Goal: Task Accomplishment & Management: Manage account settings

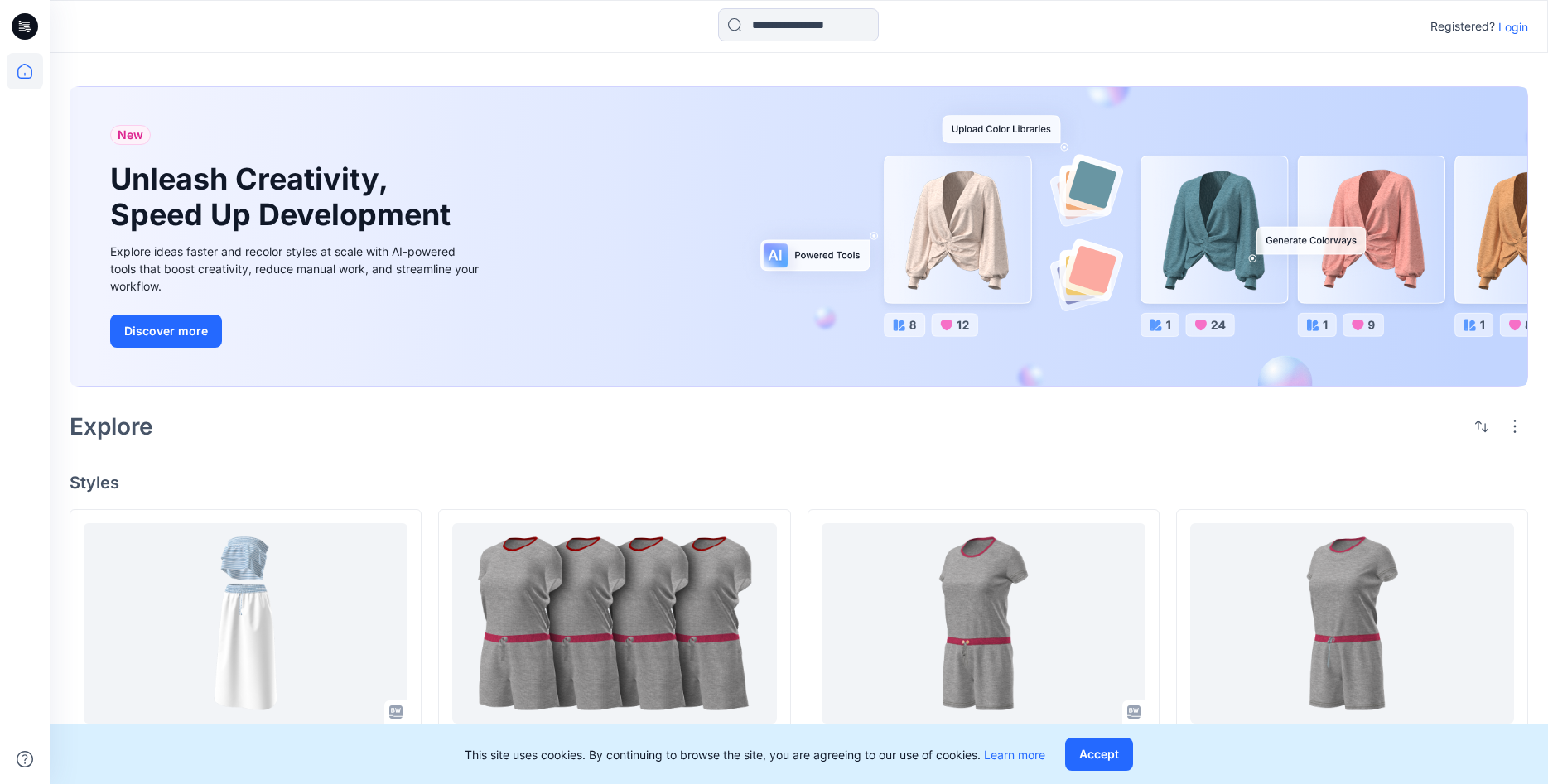
click at [1516, 36] on div "Registered? Login" at bounding box center [1480, 27] width 98 height 20
click at [1513, 31] on p "Login" at bounding box center [1513, 27] width 30 height 18
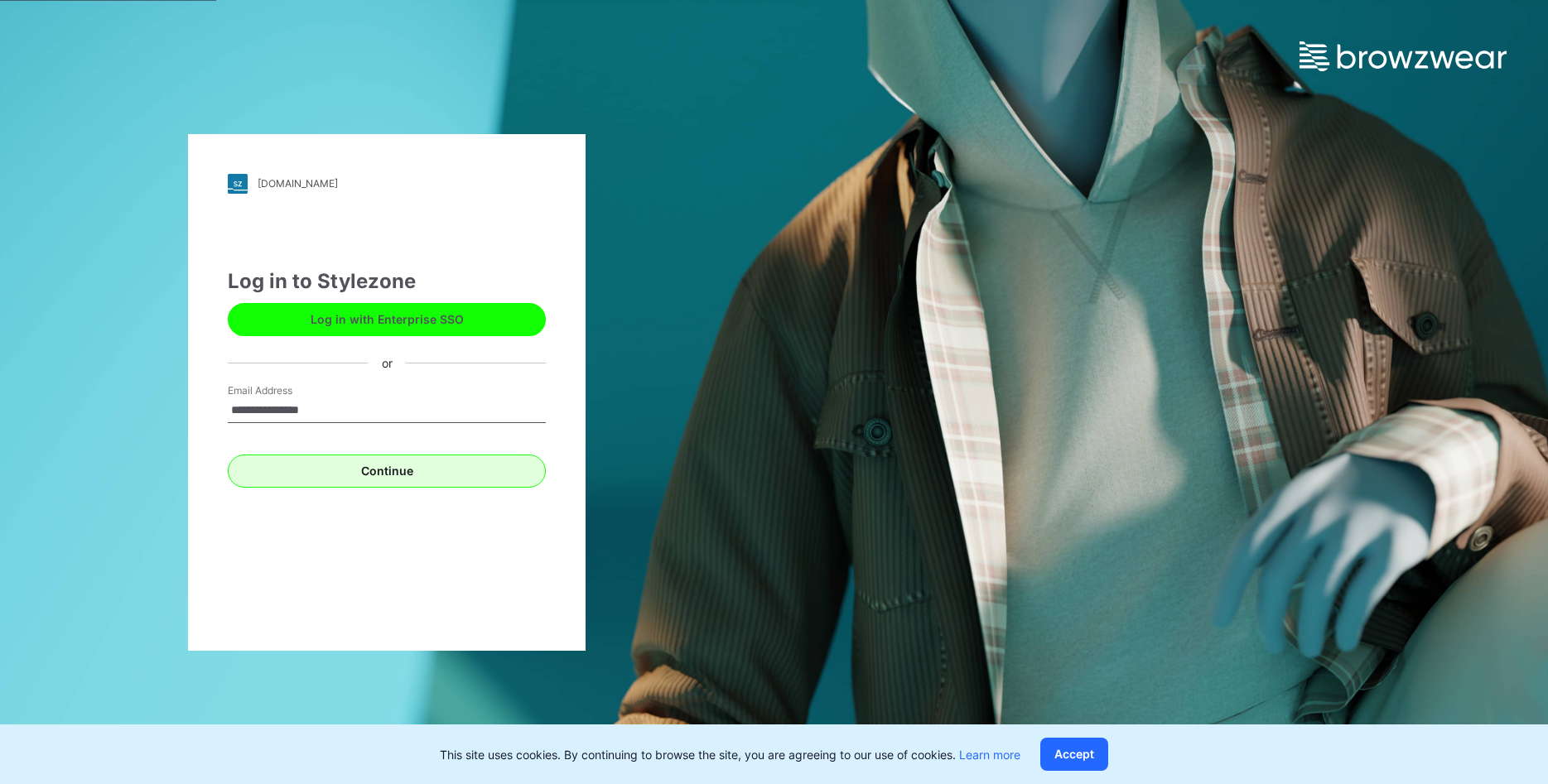
type input "**********"
click at [403, 476] on button "Continue" at bounding box center [387, 470] width 318 height 33
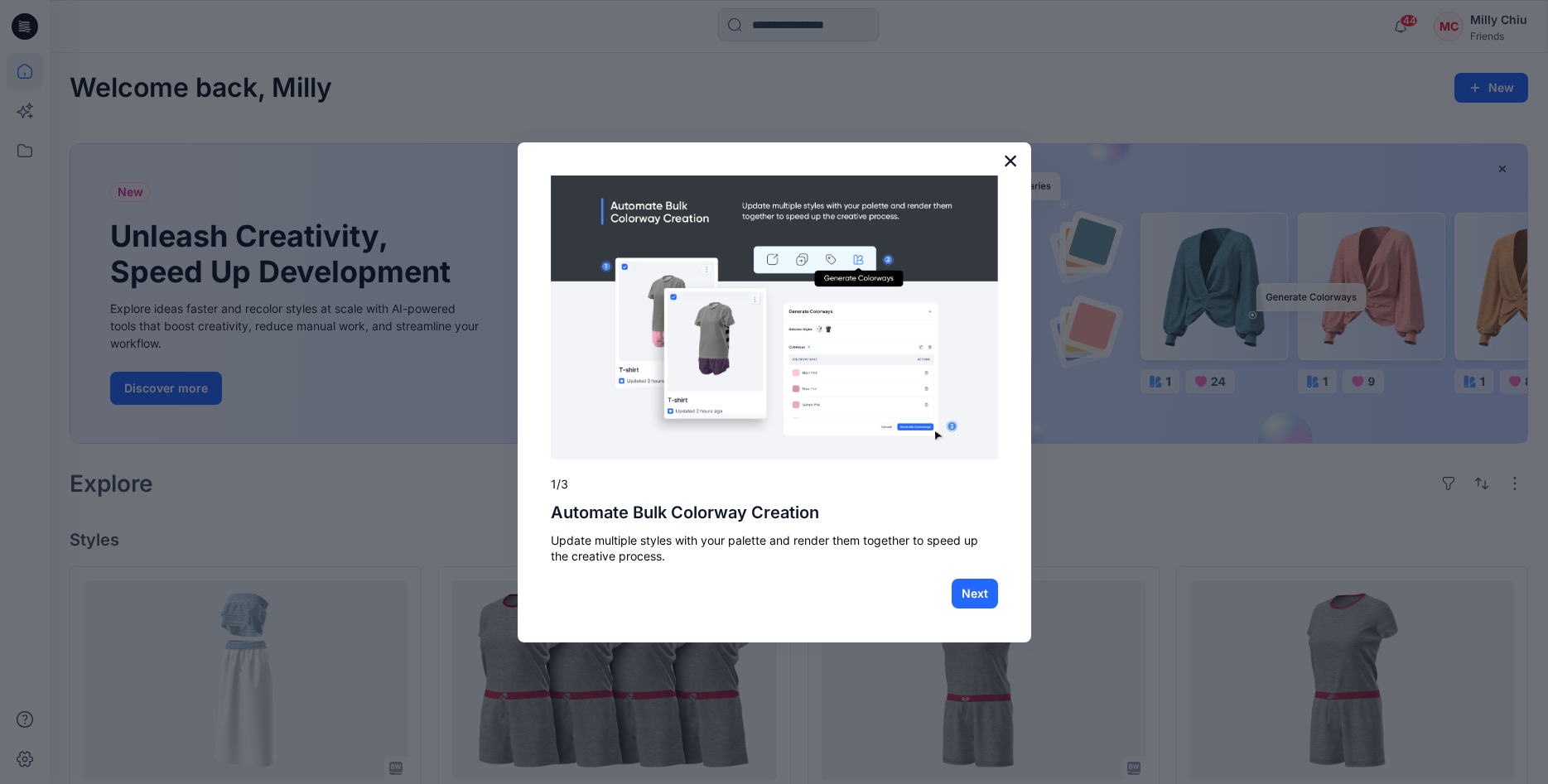
click at [1011, 168] on button "×" at bounding box center [1011, 161] width 16 height 27
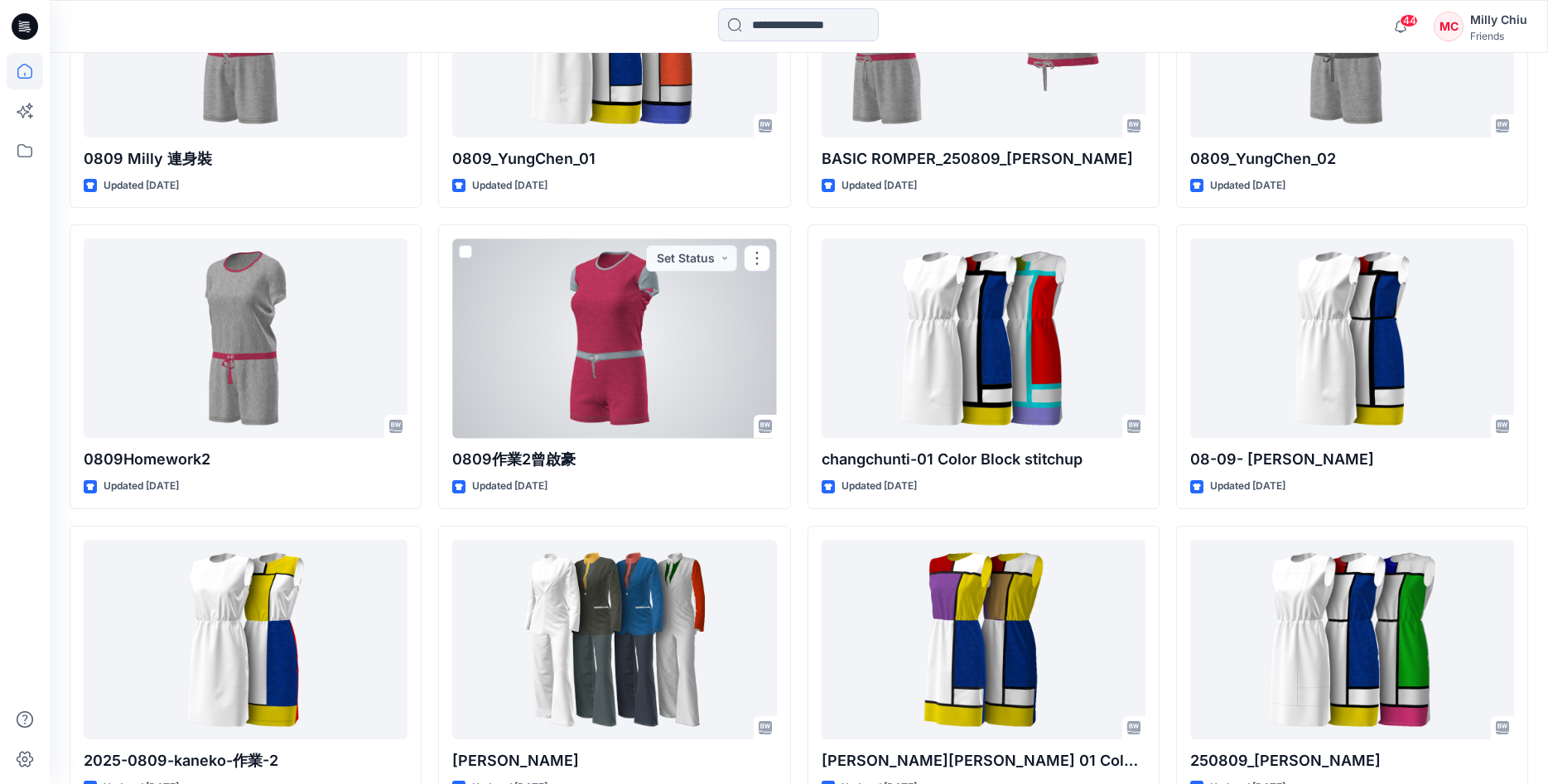
scroll to position [1252, 0]
